Goal: Use online tool/utility: Utilize a website feature to perform a specific function

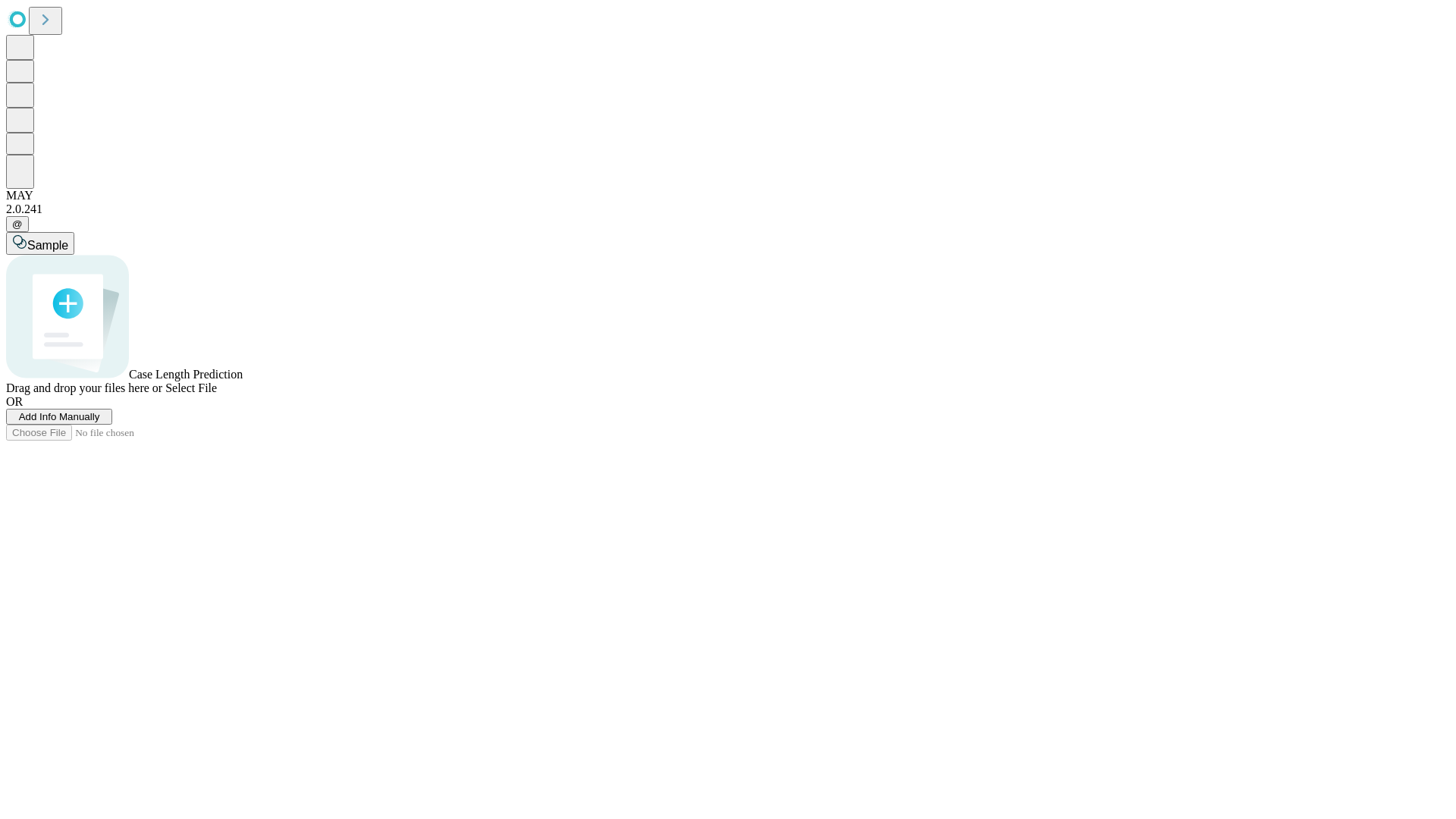
click at [217, 394] on span "Select File" at bounding box center [191, 388] width 51 height 13
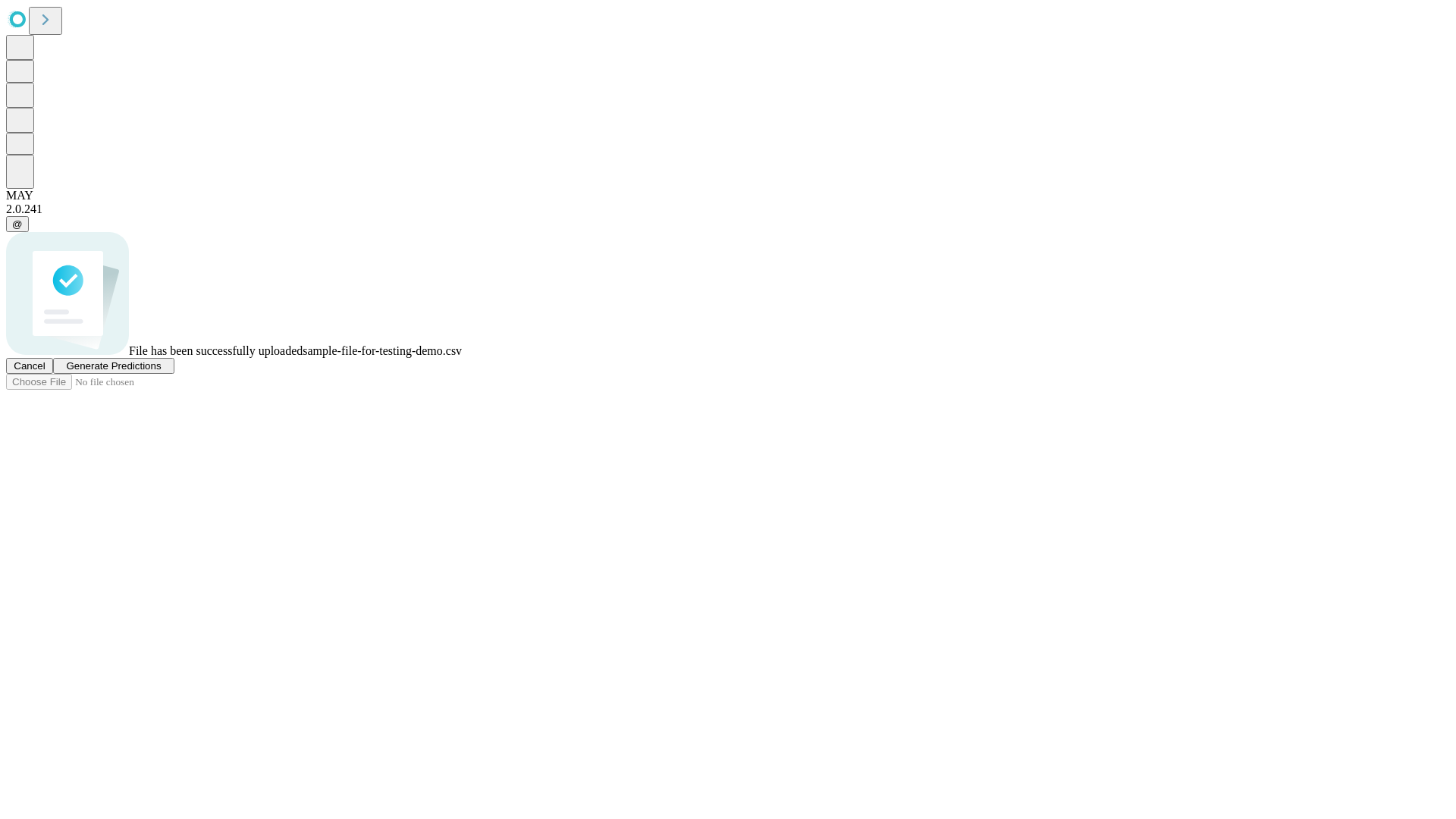
click at [161, 372] on span "Generate Predictions" at bounding box center [113, 366] width 94 height 12
